Goal: Information Seeking & Learning: Learn about a topic

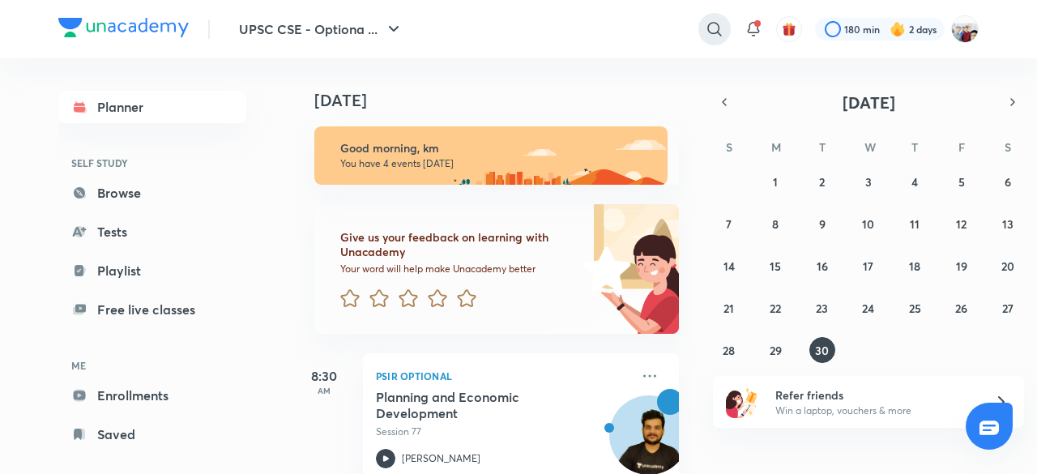
click at [711, 27] on icon at bounding box center [714, 28] width 19 height 19
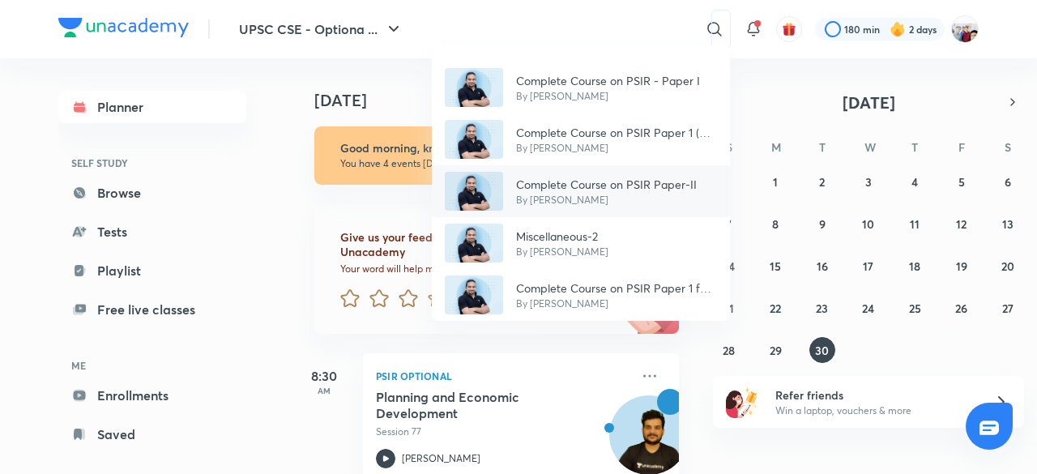
click at [627, 198] on p "By [PERSON_NAME]" at bounding box center [606, 200] width 181 height 15
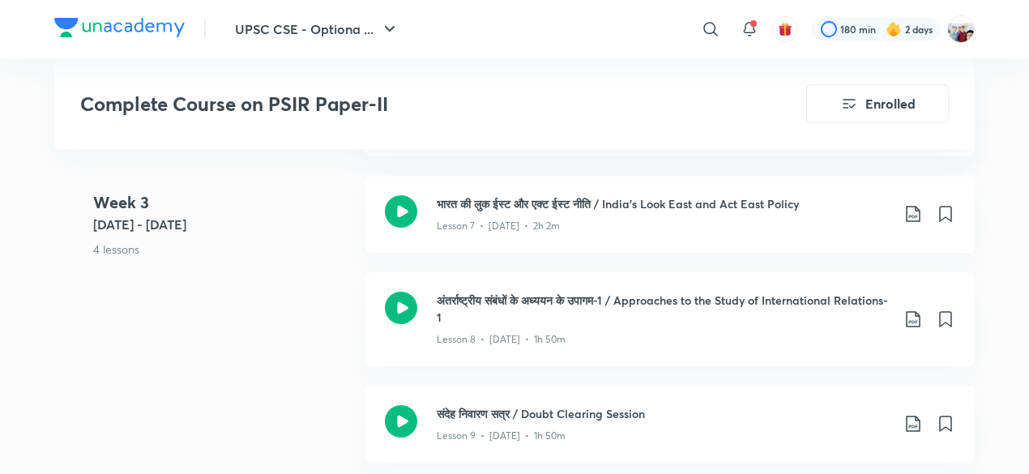
scroll to position [1426, 0]
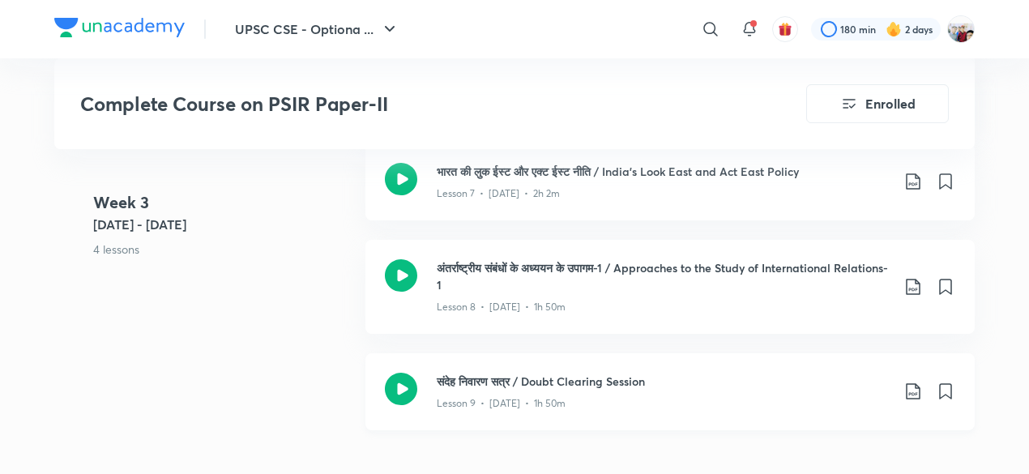
click at [540, 386] on h3 "संदेह निवारण सत्र / Doubt Clearing Session" at bounding box center [664, 381] width 454 height 17
